Goal: Check status

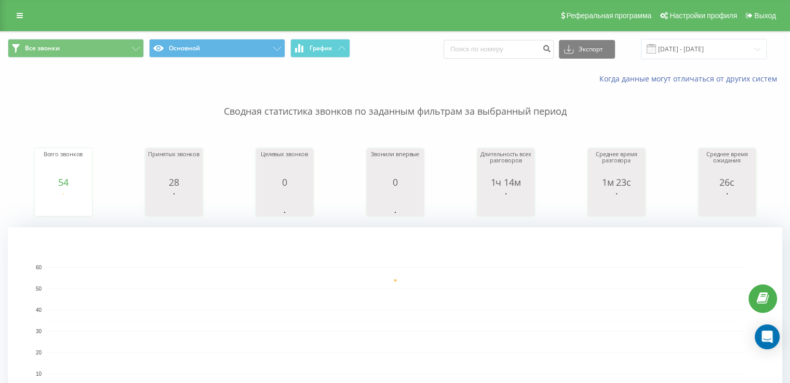
click at [194, 260] on rect "A chart." at bounding box center [395, 332] width 775 height 208
